Goal: Information Seeking & Learning: Learn about a topic

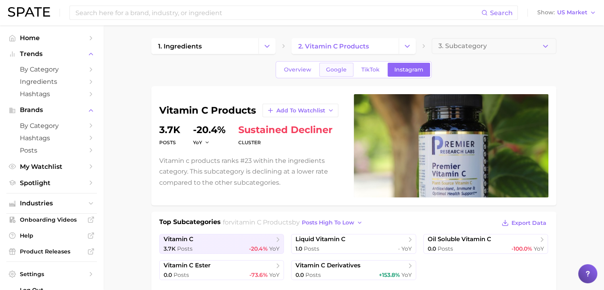
click at [347, 70] on link "Google" at bounding box center [337, 70] width 34 height 14
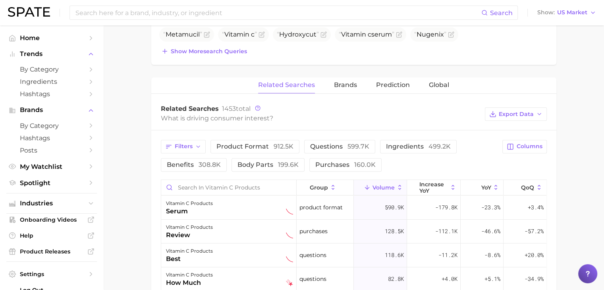
scroll to position [199, 0]
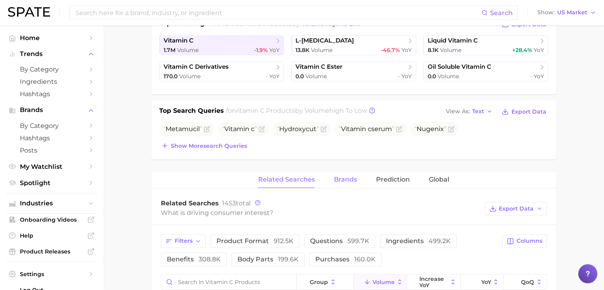
click at [348, 185] on button "Brands" at bounding box center [345, 179] width 23 height 15
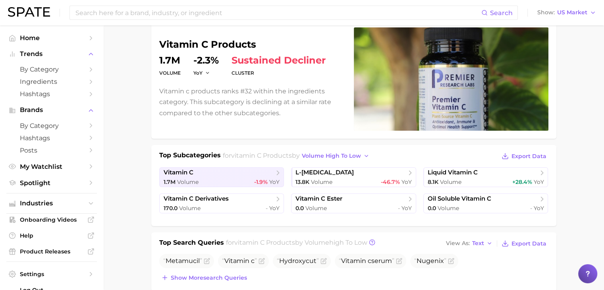
scroll to position [0, 0]
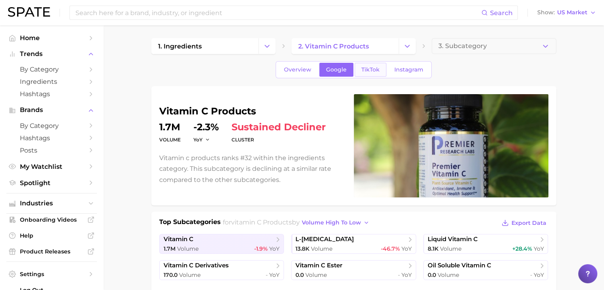
click at [362, 70] on span "TikTok" at bounding box center [371, 69] width 18 height 7
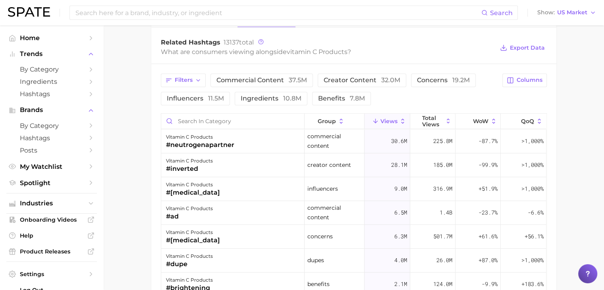
scroll to position [596, 0]
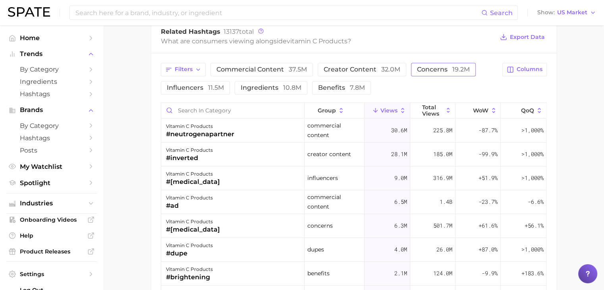
click at [437, 73] on button "concerns 19.2m" at bounding box center [443, 70] width 65 height 14
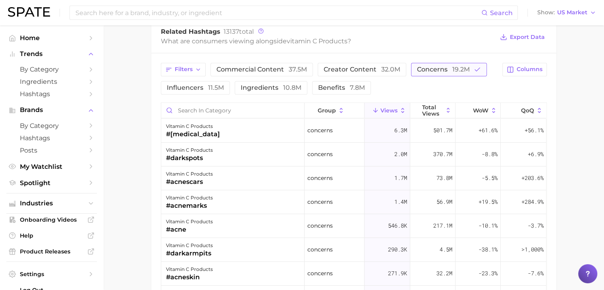
click at [418, 69] on span "concerns 19.2m" at bounding box center [443, 69] width 53 height 6
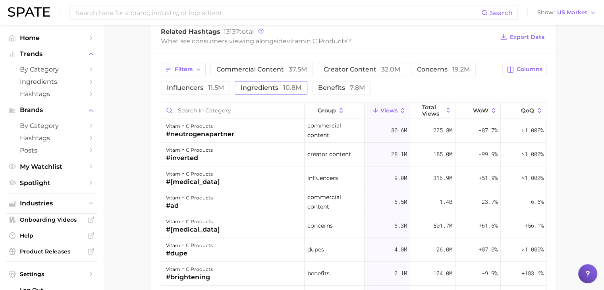
click at [242, 85] on span "ingredients 10.8m" at bounding box center [271, 88] width 61 height 6
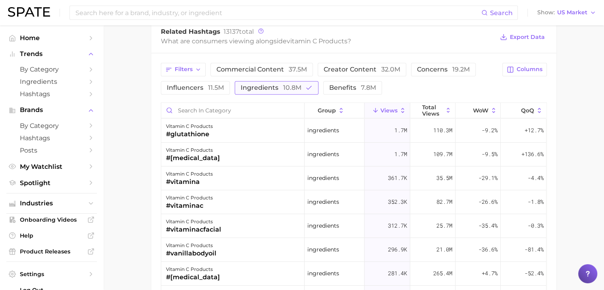
click at [295, 86] on span "10.8m" at bounding box center [292, 88] width 18 height 8
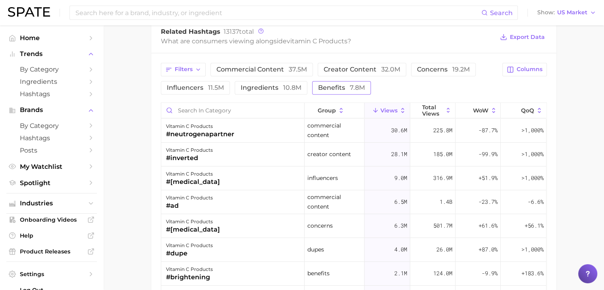
click at [325, 86] on span "benefits 7.8m" at bounding box center [341, 88] width 47 height 6
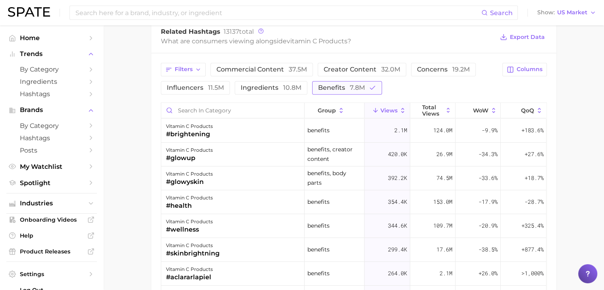
click at [350, 84] on span "7.8m" at bounding box center [357, 88] width 15 height 8
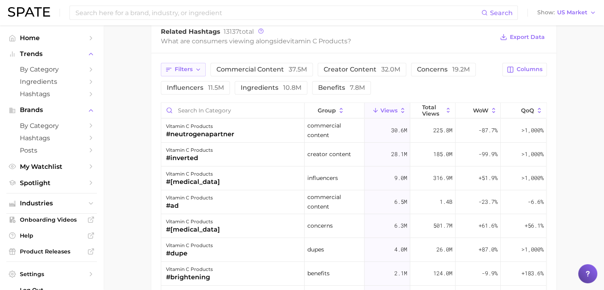
click at [192, 70] on span "Filters" at bounding box center [184, 69] width 18 height 7
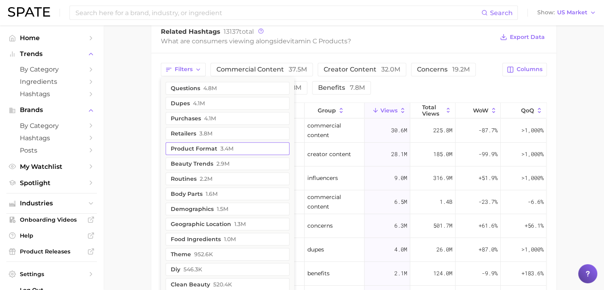
click at [185, 148] on button "product format 3.4m" at bounding box center [228, 148] width 124 height 13
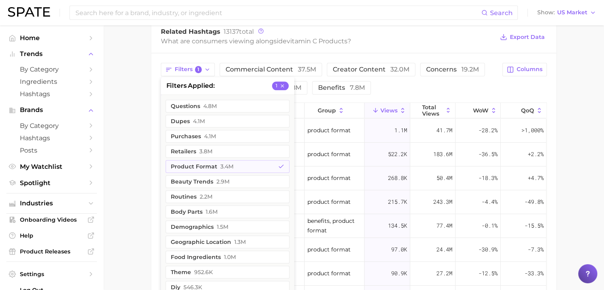
click at [381, 90] on div "Filters 1 filters applied 1 questions 4.8m dupes 4.1m purchases 4.1m retailers …" at bounding box center [329, 79] width 337 height 32
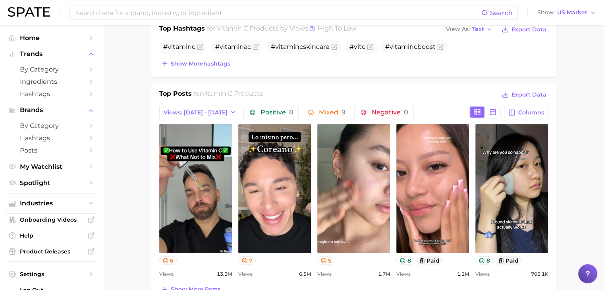
scroll to position [318, 0]
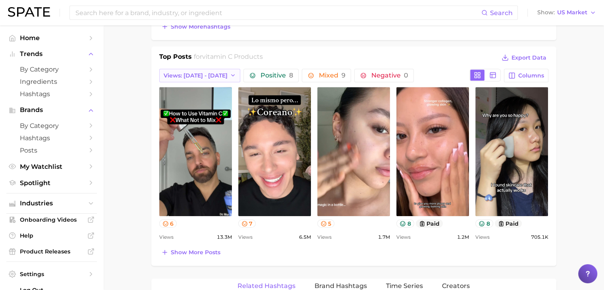
click at [230, 77] on icon "button" at bounding box center [233, 75] width 6 height 6
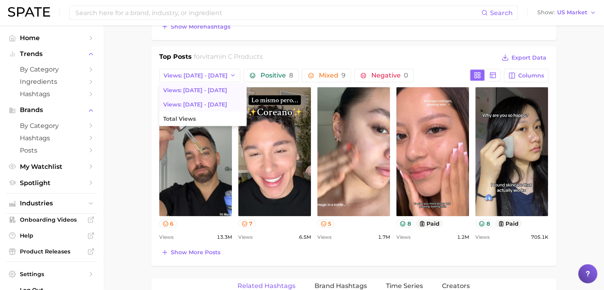
click at [207, 101] on span "Views: [DATE] - [DATE]" at bounding box center [195, 104] width 64 height 7
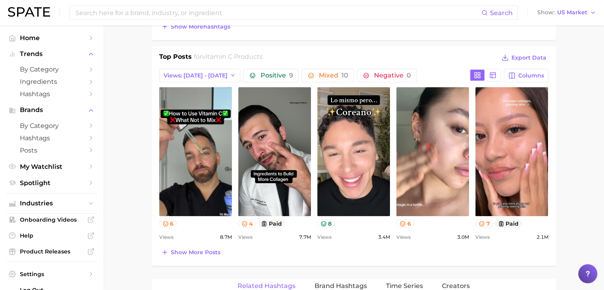
scroll to position [0, 0]
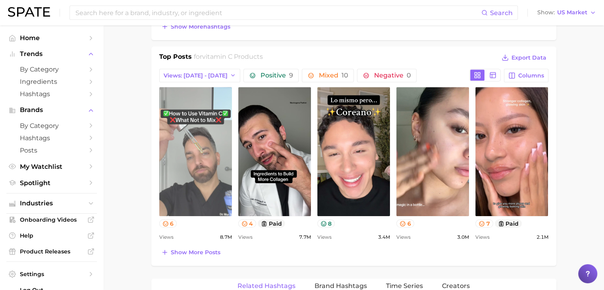
click at [203, 138] on link "view post on TikTok" at bounding box center [195, 151] width 73 height 129
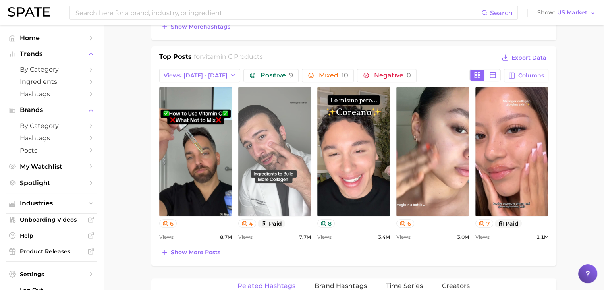
click at [283, 173] on link "view post on TikTok" at bounding box center [274, 151] width 73 height 129
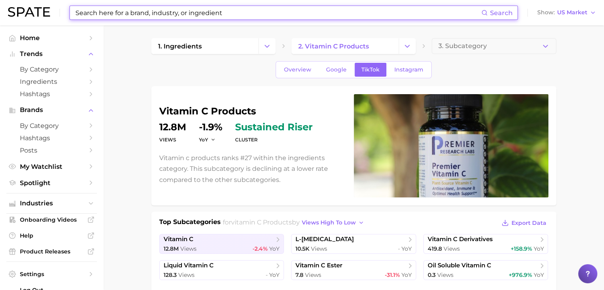
click at [236, 18] on input at bounding box center [278, 13] width 407 height 14
type input "b"
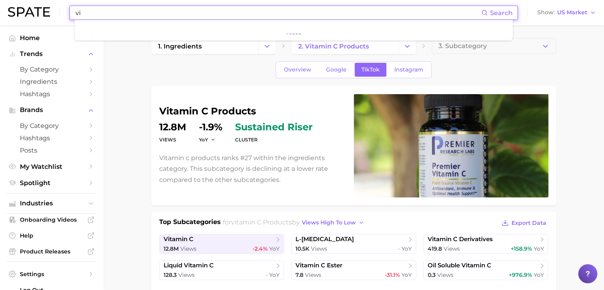
type input "v"
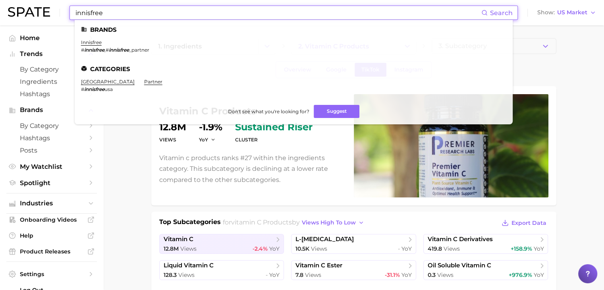
drag, startPoint x: 114, startPoint y: 16, endPoint x: 68, endPoint y: 16, distance: 46.5
click at [68, 16] on div "innisfree Search Brands innisfree # innisfree , # innisfree _partner Categories…" at bounding box center [302, 12] width 589 height 25
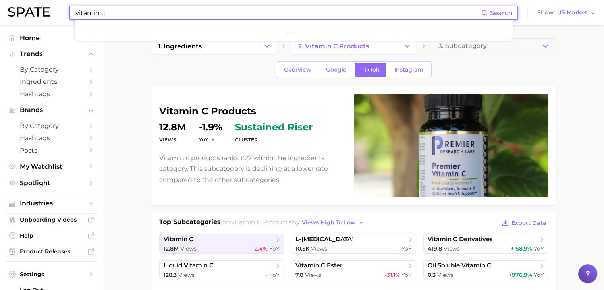
type input "vitamin c"
